Goal: Navigation & Orientation: Understand site structure

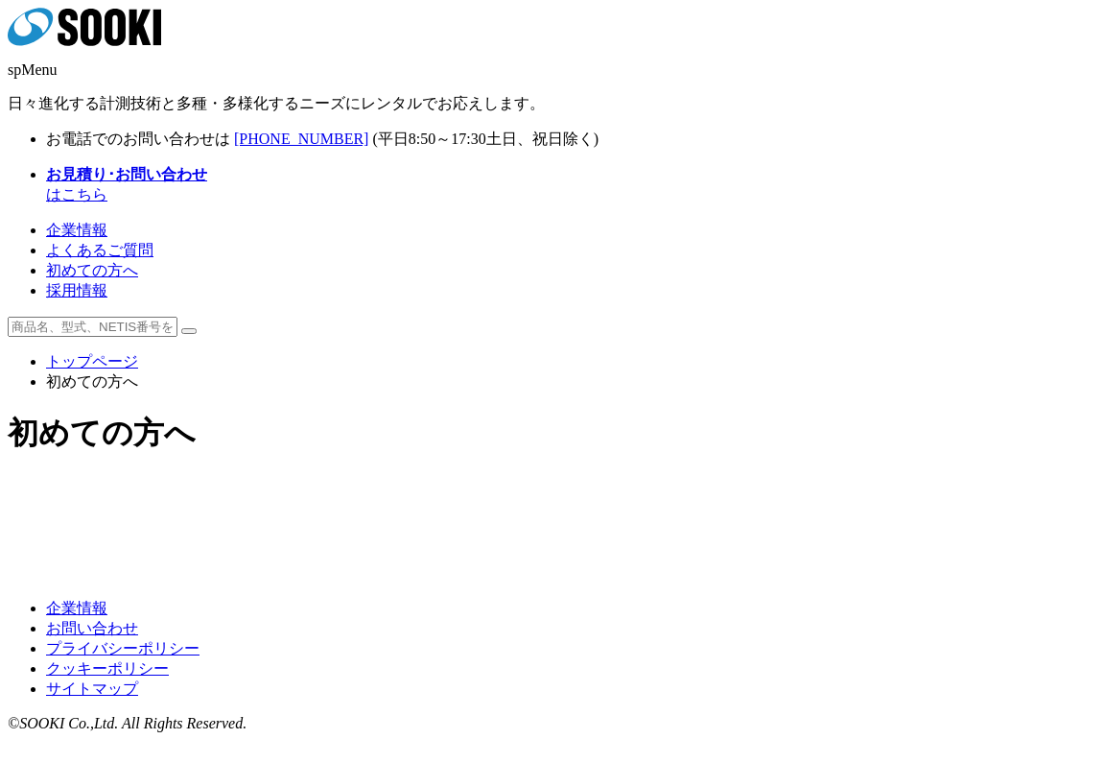
click at [323, 495] on img at bounding box center [402, 495] width 276 height 0
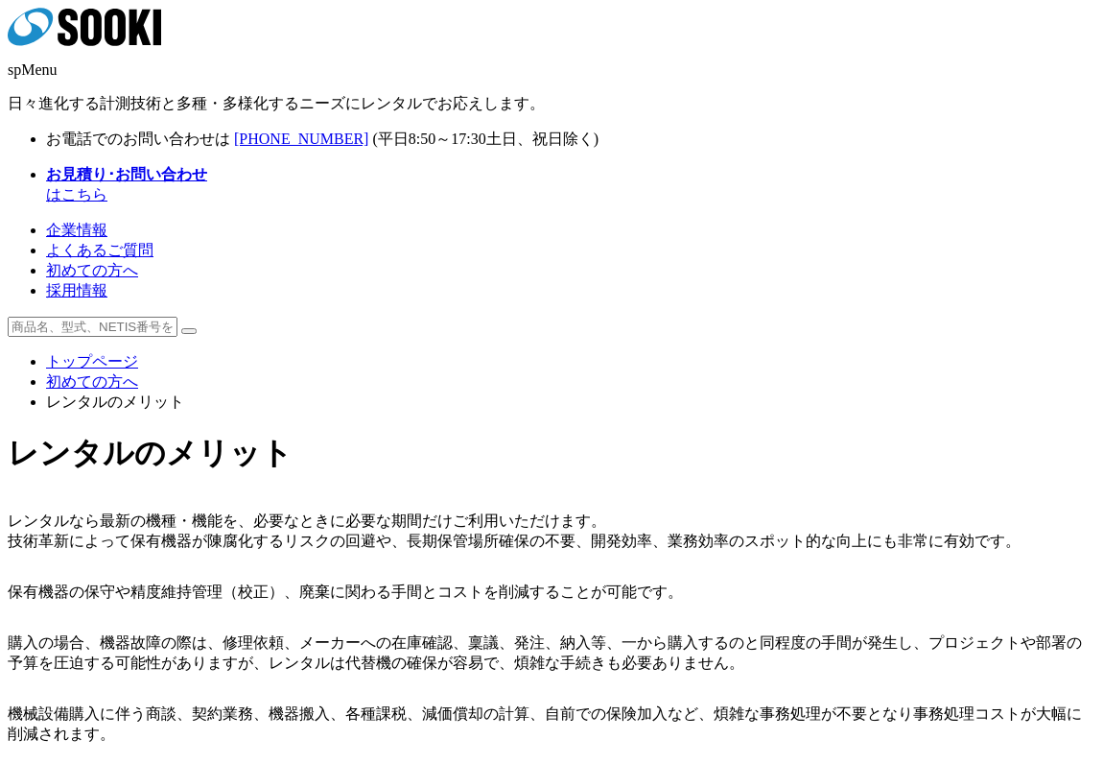
click at [100, 352] on li "トップページ" at bounding box center [570, 362] width 1049 height 20
click at [101, 353] on link "トップページ" at bounding box center [92, 361] width 92 height 16
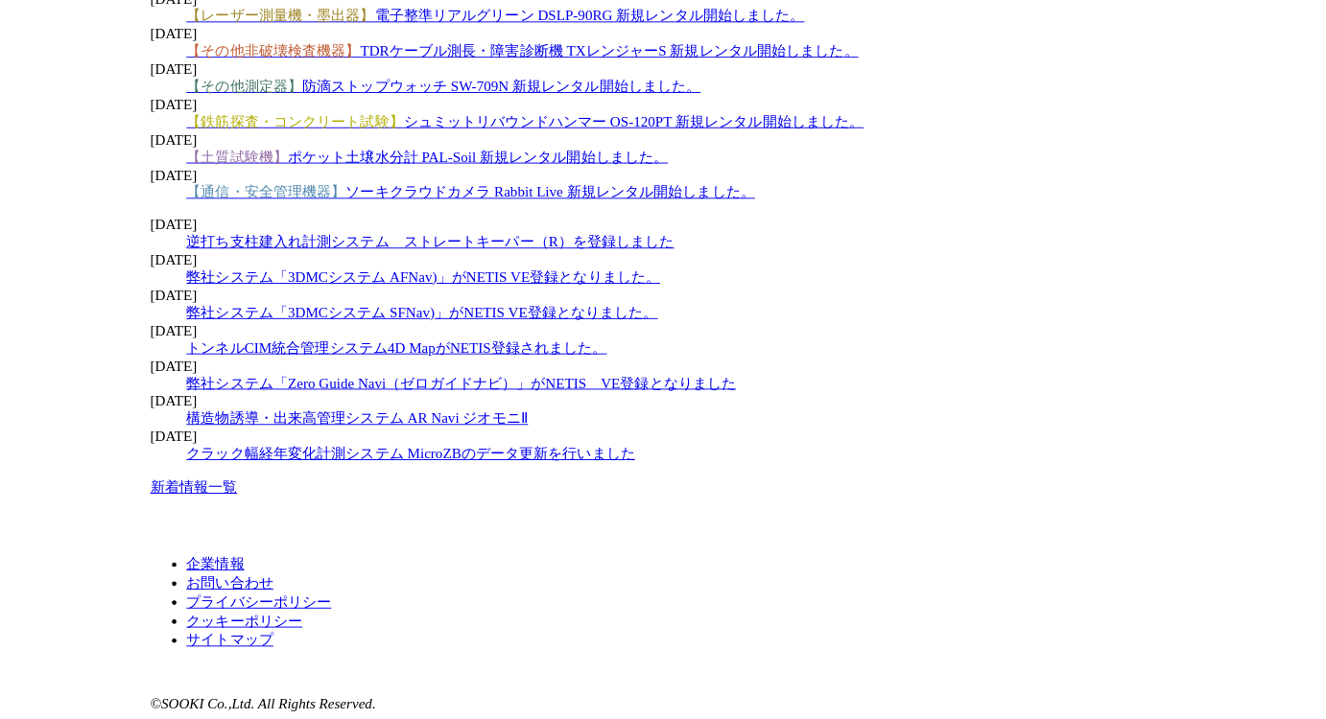
scroll to position [2977, 0]
